Goal: Check status: Check status

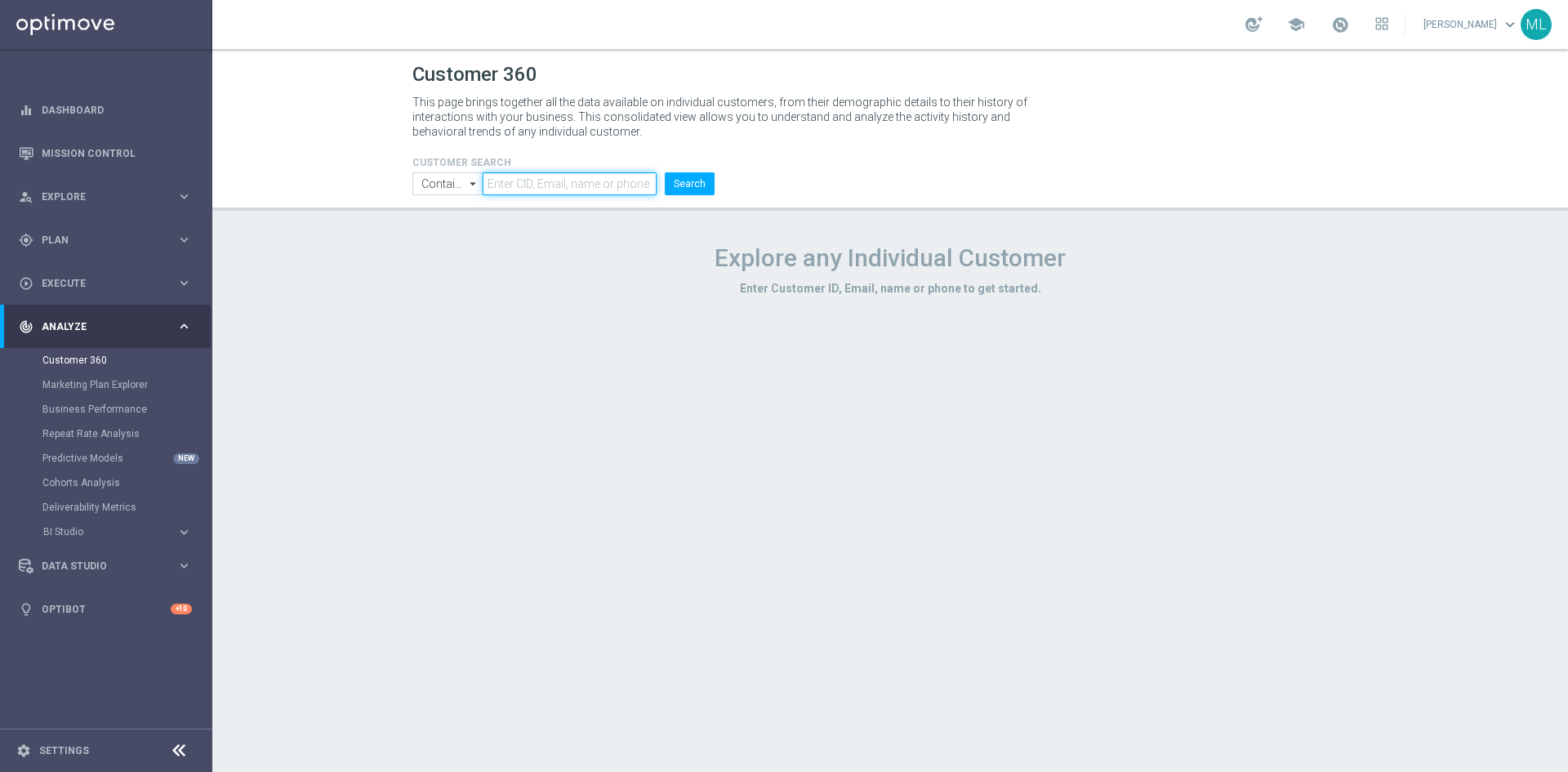
click at [566, 178] on input "text" at bounding box center [569, 184] width 174 height 23
paste input "732 221 002"
click at [683, 187] on button "Search" at bounding box center [690, 184] width 50 height 23
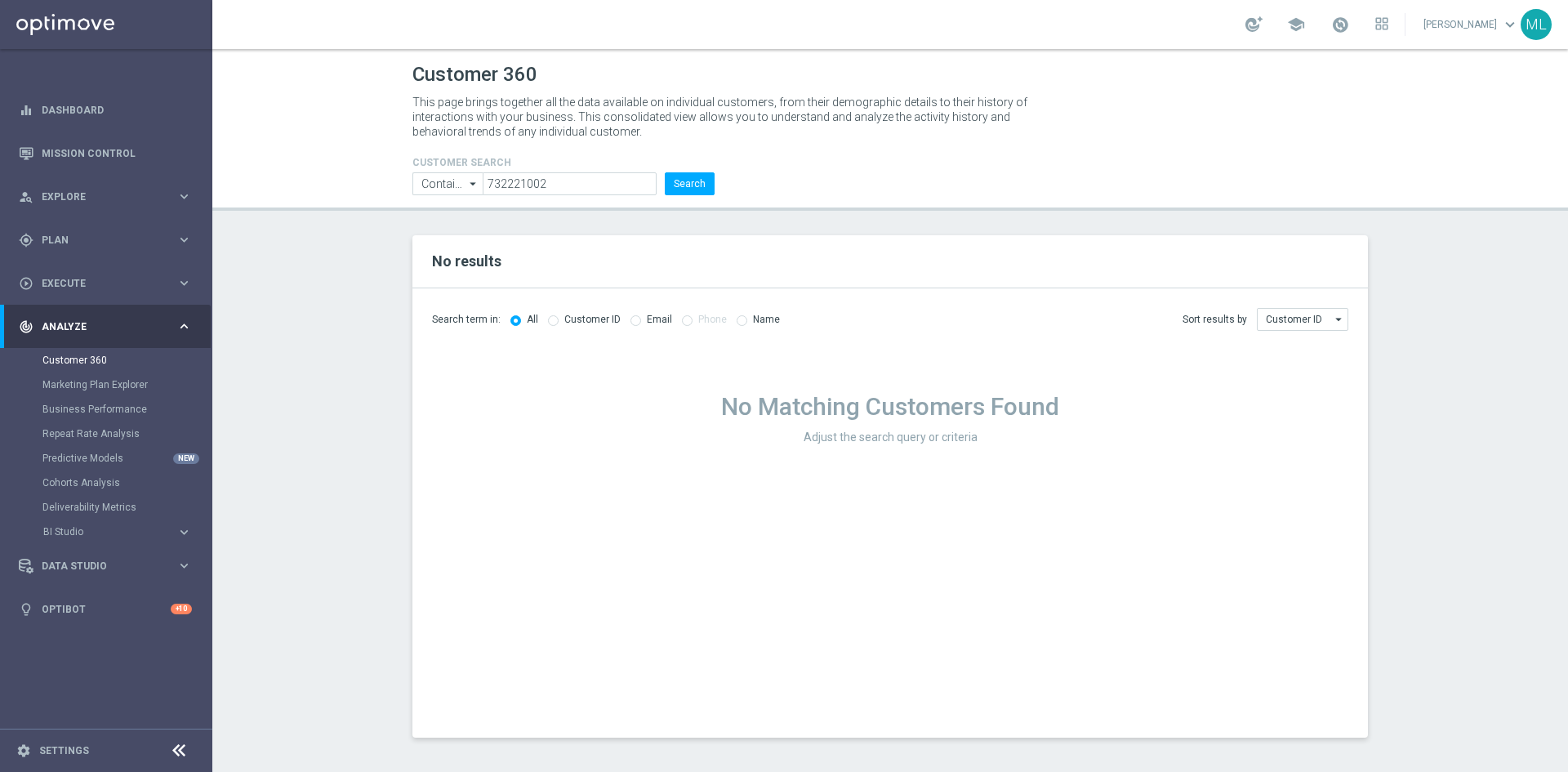
click at [826, 409] on h1 "No Matching Customers Found" at bounding box center [890, 407] width 916 height 29
click at [512, 175] on input "732221002" at bounding box center [569, 184] width 174 height 23
paste input "3386079"
type input "3386079"
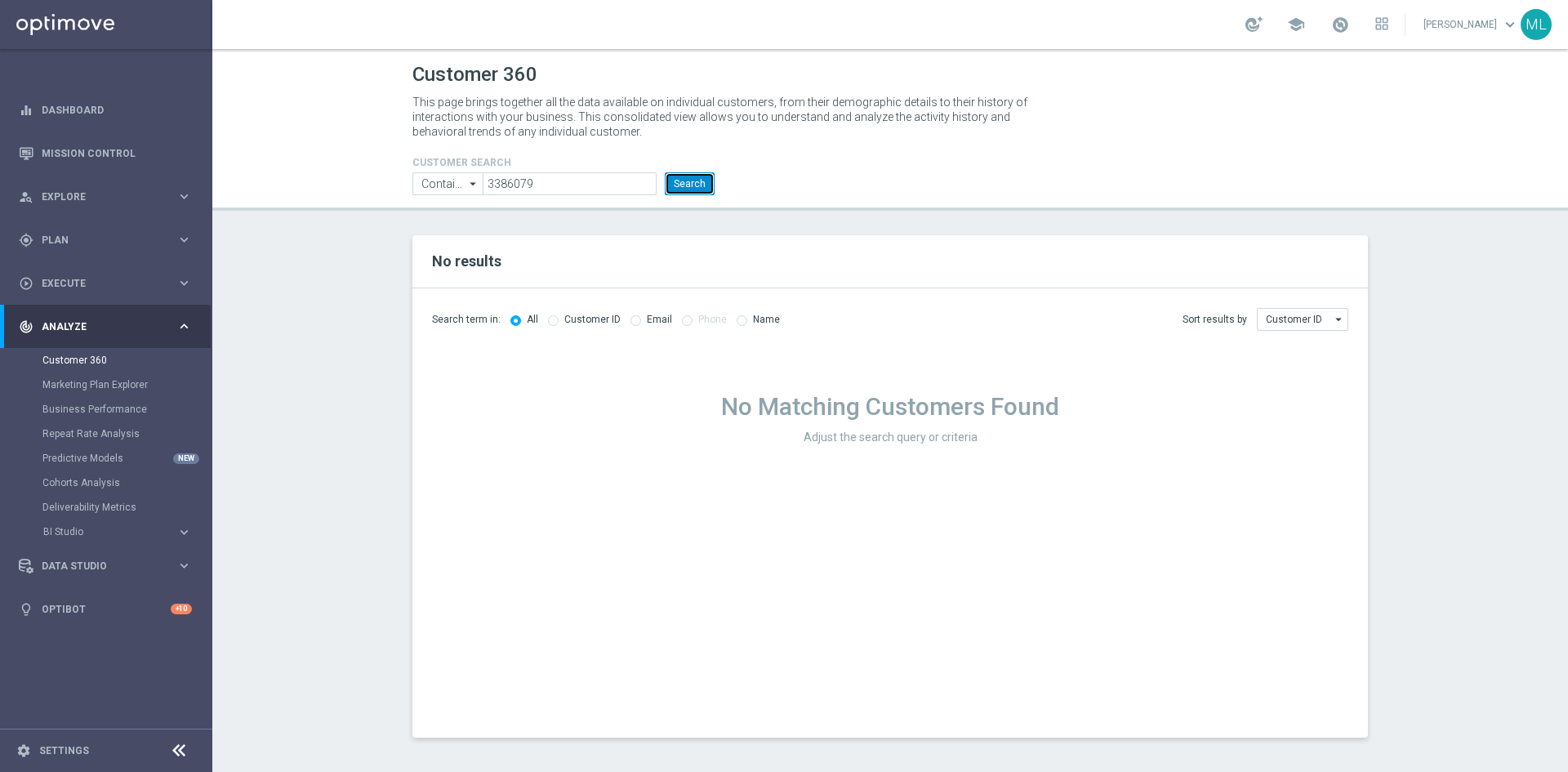
click at [697, 178] on button "Search" at bounding box center [690, 184] width 50 height 23
